Goal: Transaction & Acquisition: Purchase product/service

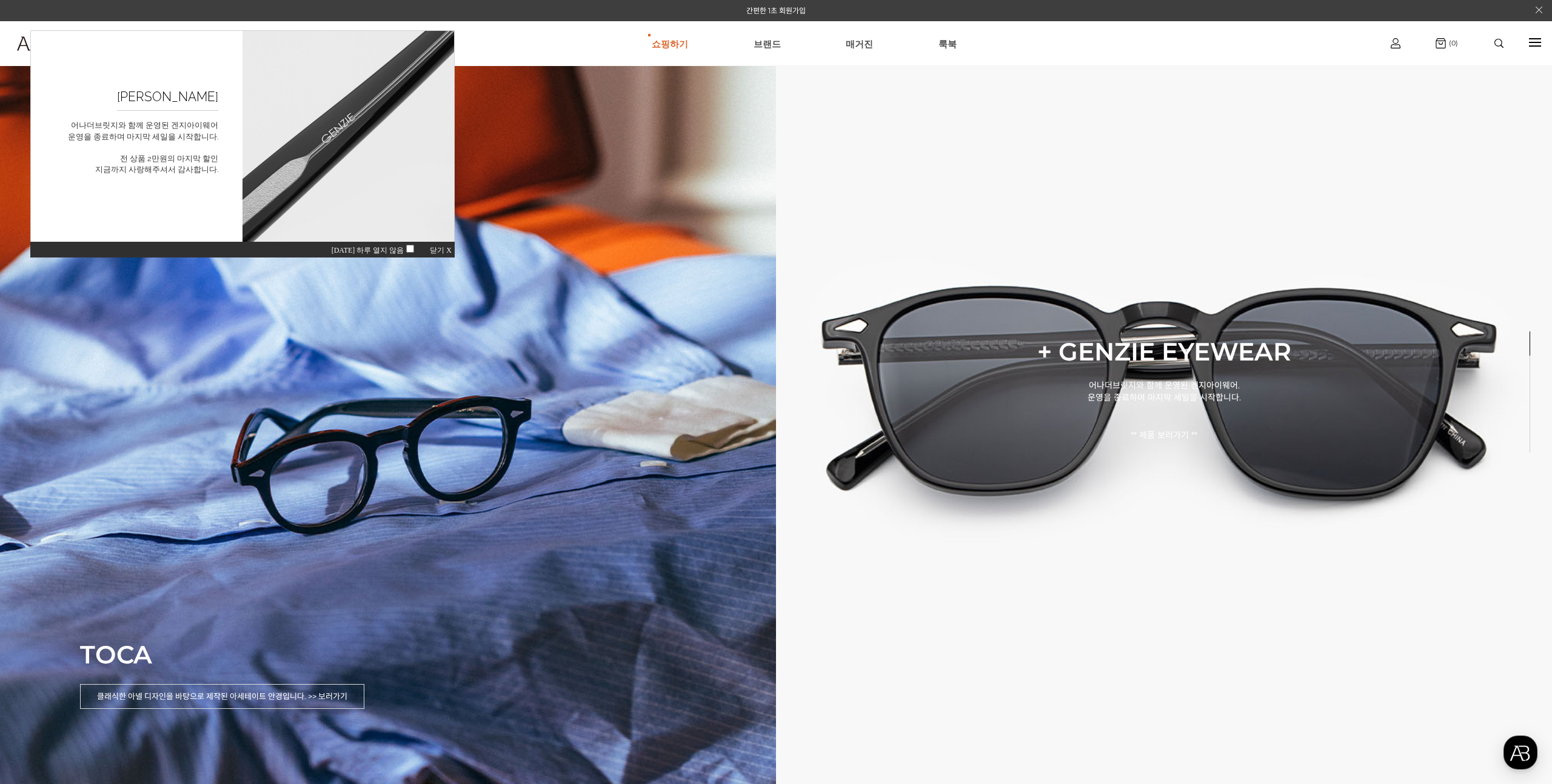
drag, startPoint x: 443, startPoint y: 250, endPoint x: 450, endPoint y: 244, distance: 9.2
click at [443, 250] on span "닫기 X" at bounding box center [441, 250] width 22 height 8
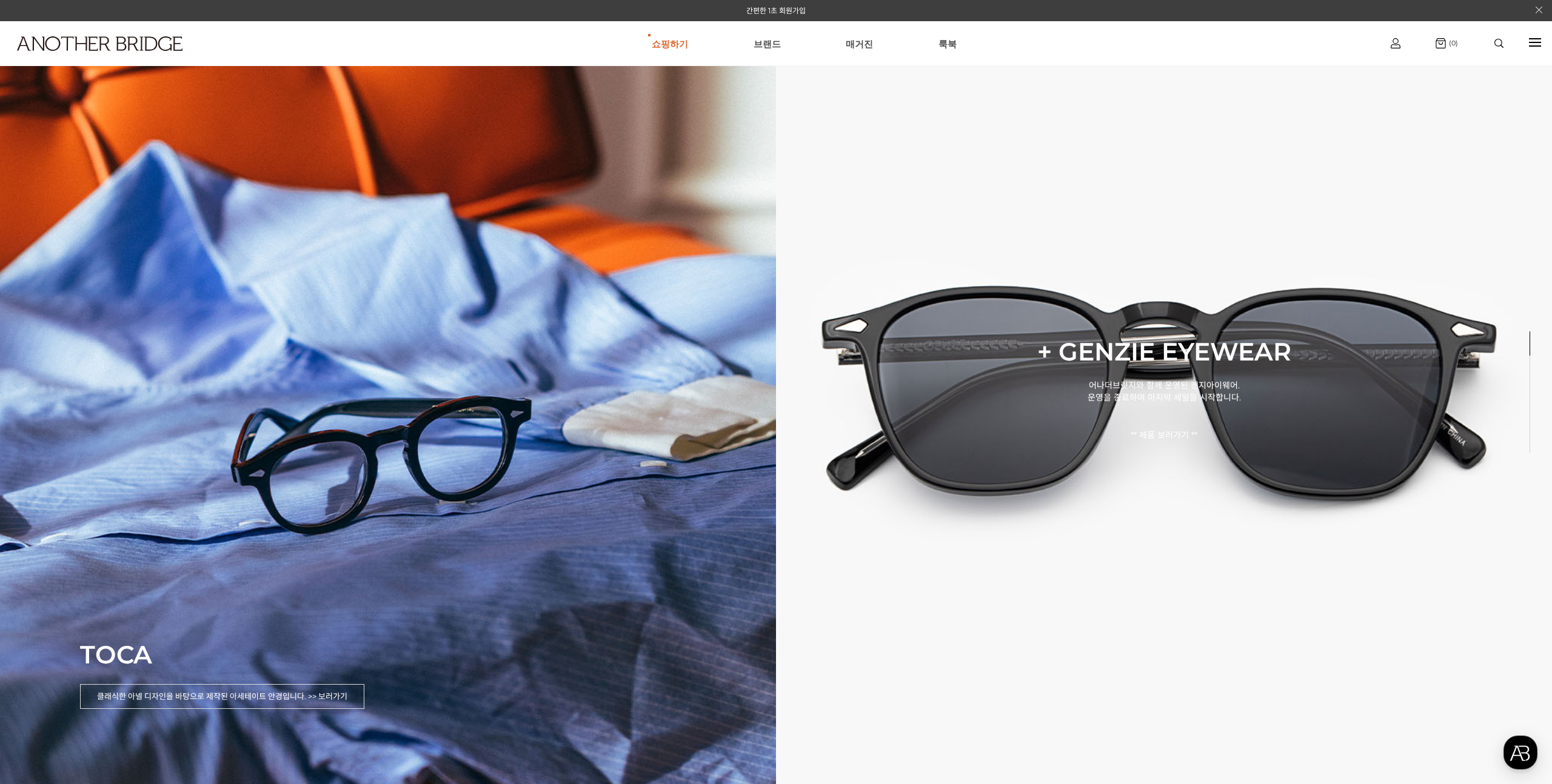
click at [776, 8] on link "간편한 1초 회원가입" at bounding box center [775, 10] width 59 height 9
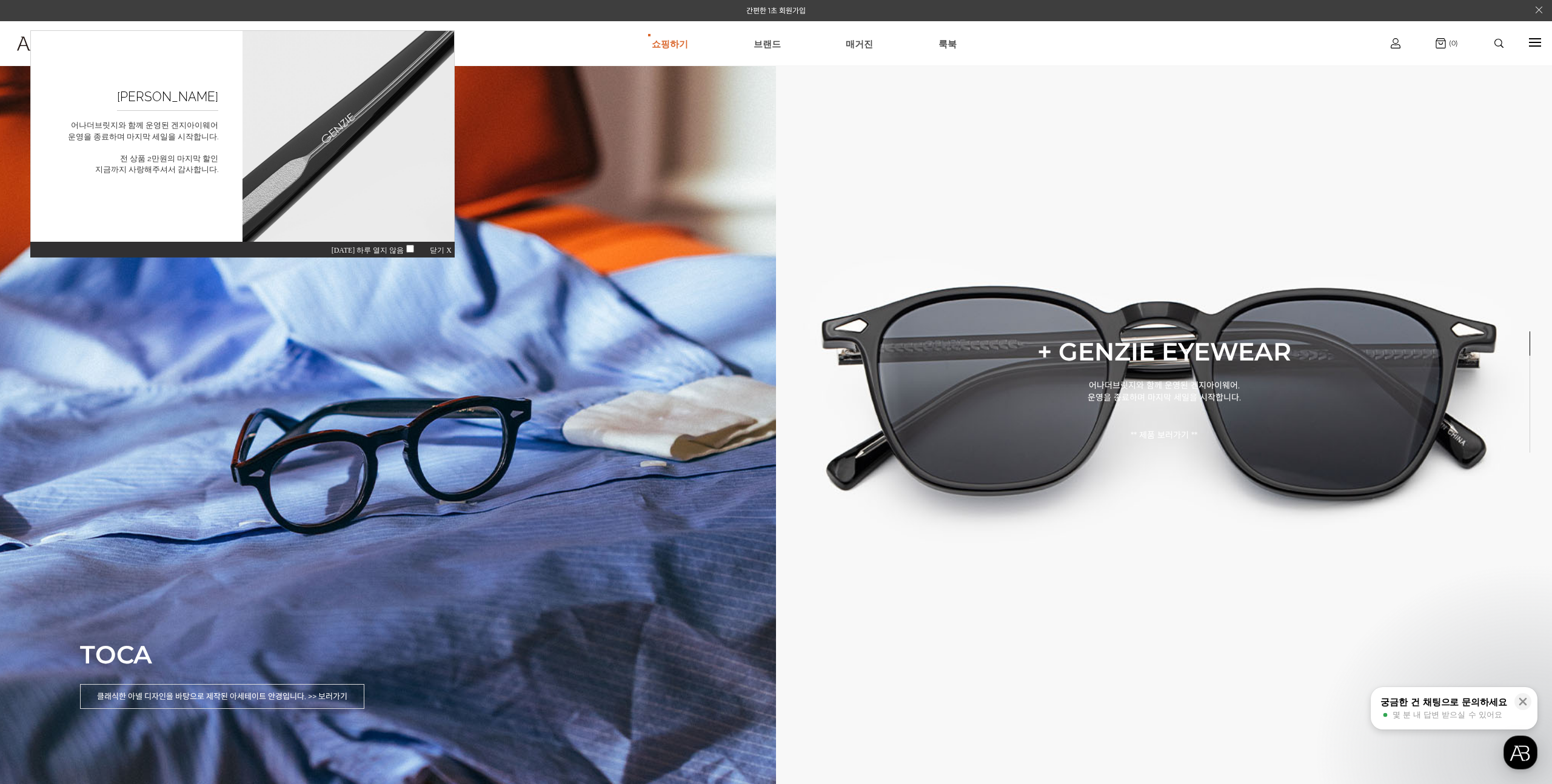
click at [434, 253] on span "닫기 X" at bounding box center [441, 250] width 22 height 8
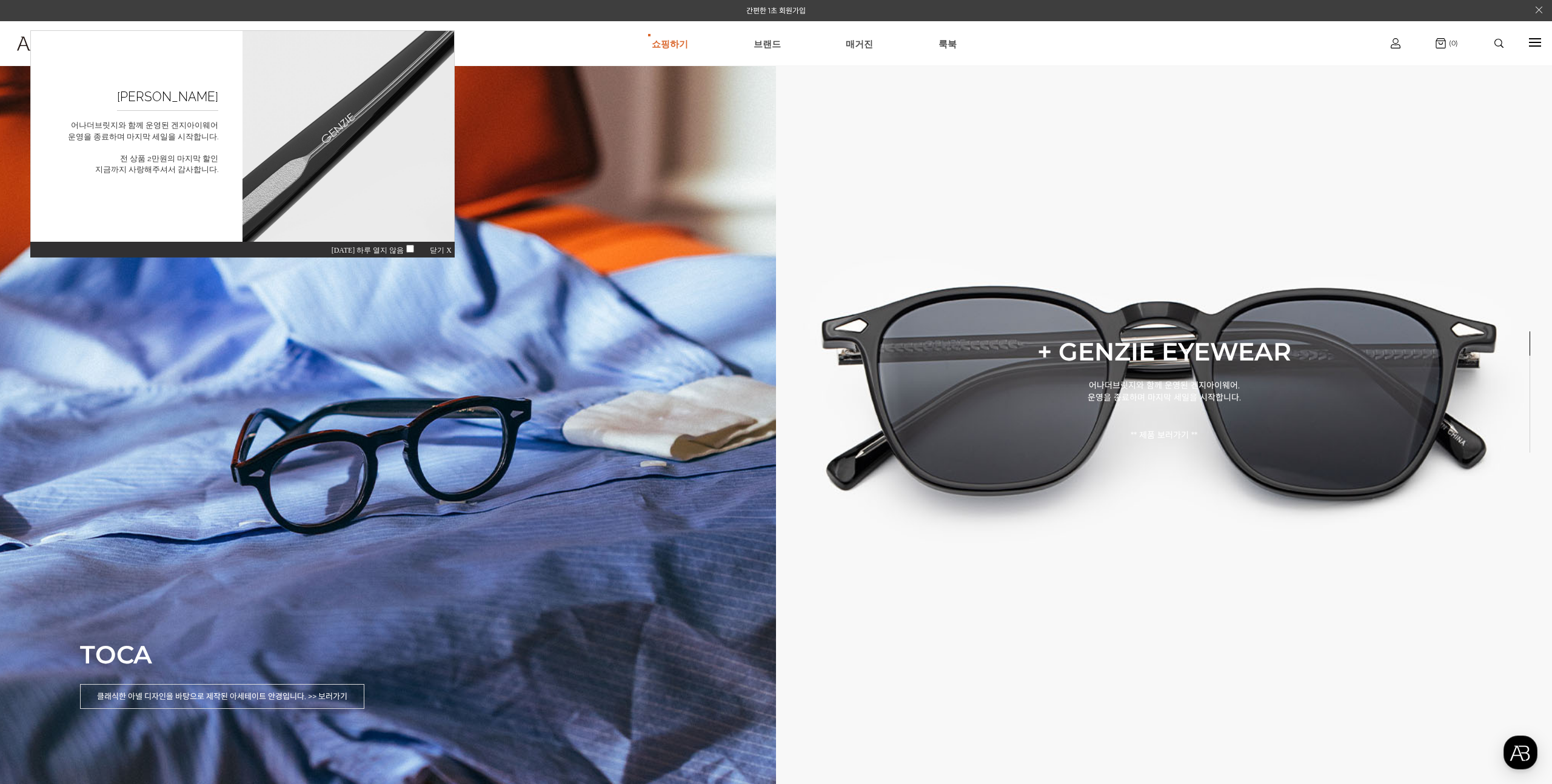
click at [445, 249] on span "닫기 X" at bounding box center [441, 250] width 22 height 8
